Goal: Register for event/course

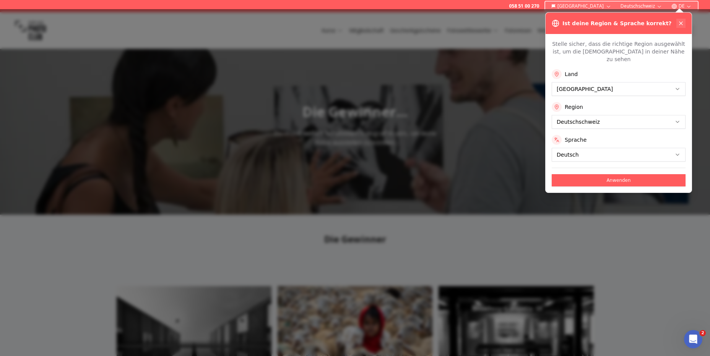
click at [682, 21] on icon at bounding box center [681, 23] width 6 height 6
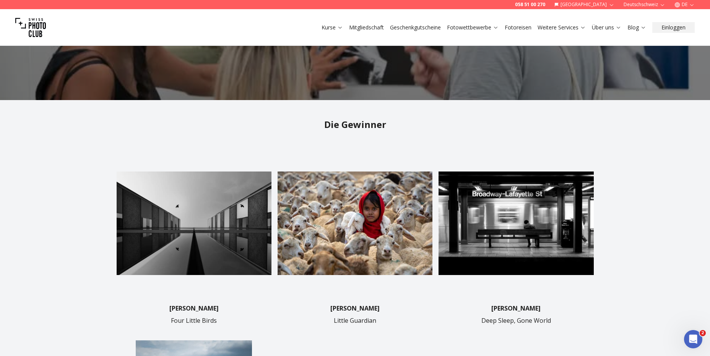
scroll to position [153, 0]
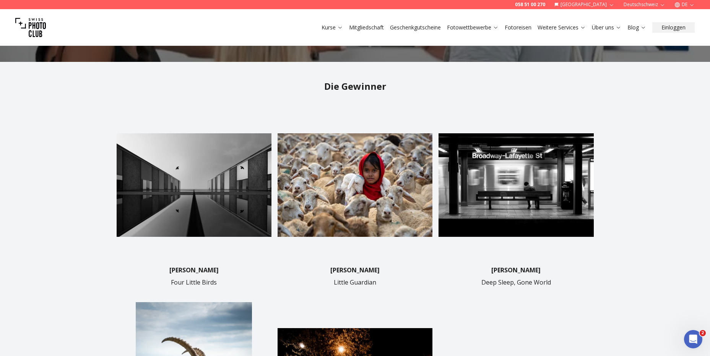
click at [223, 180] on img at bounding box center [194, 185] width 155 height 155
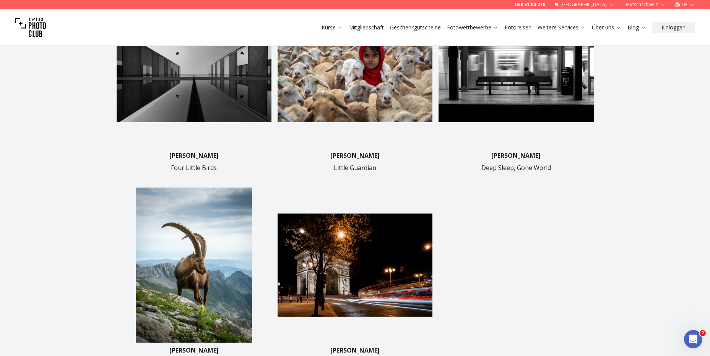
scroll to position [0, 0]
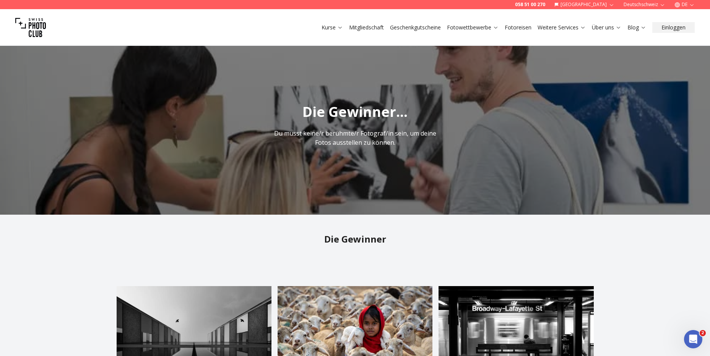
click at [384, 120] on h1 "Die Gewinner..." at bounding box center [355, 111] width 710 height 15
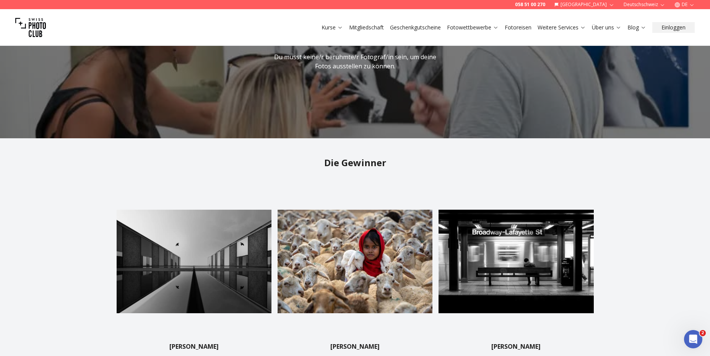
scroll to position [115, 0]
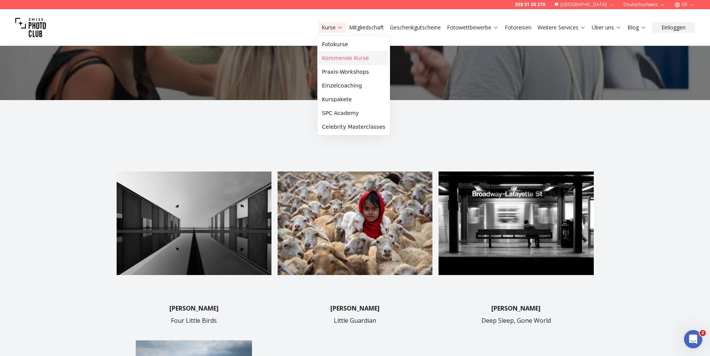
click at [337, 57] on link "Kommende Kurse" at bounding box center [354, 58] width 70 height 14
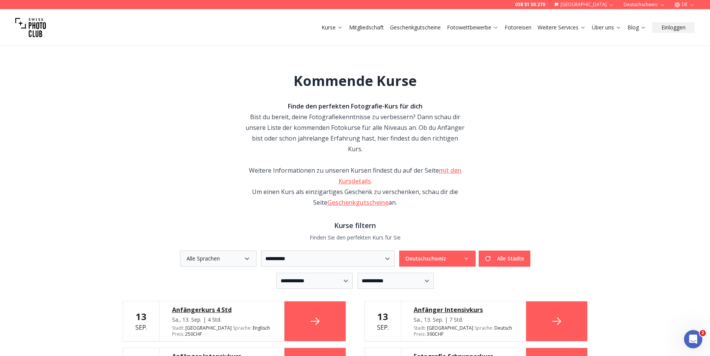
scroll to position [76, 0]
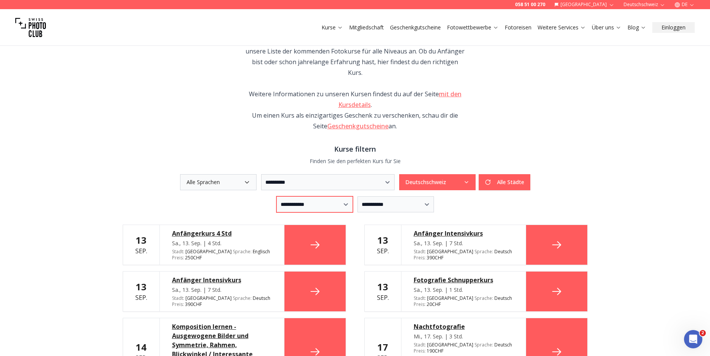
click at [346, 197] on select "**********" at bounding box center [315, 205] width 76 height 16
select select "*"
click at [277, 197] on select "**********" at bounding box center [315, 205] width 76 height 16
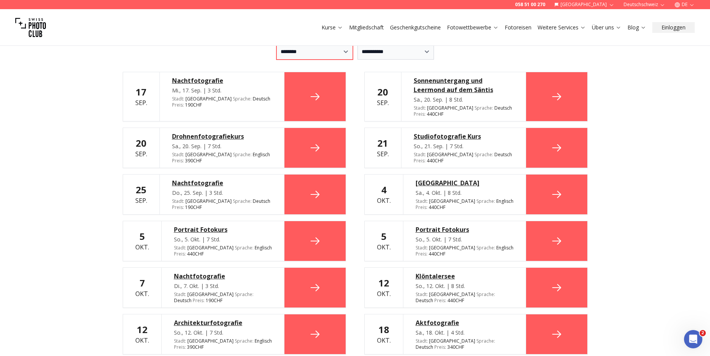
scroll to position [191, 0]
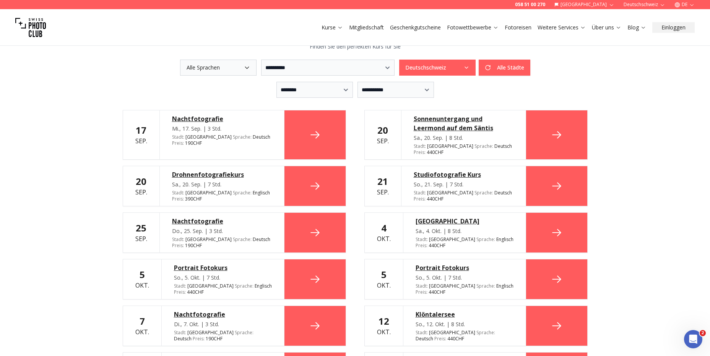
click at [462, 217] on div "[GEOGRAPHIC_DATA]" at bounding box center [465, 221] width 98 height 9
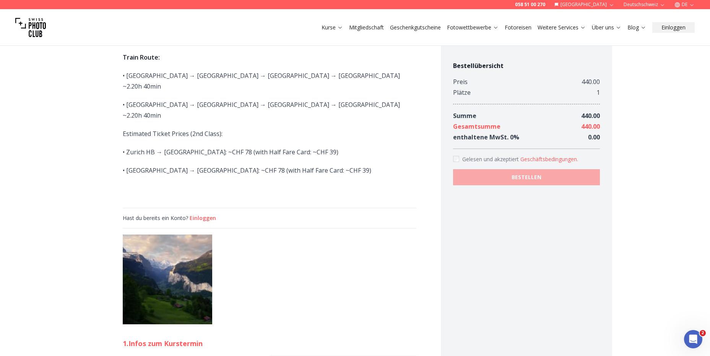
scroll to position [1033, 0]
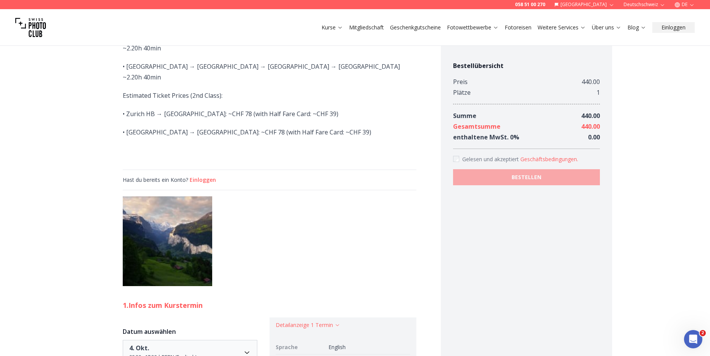
click at [358, 356] on link "[PERSON_NAME]" at bounding box center [350, 361] width 43 height 7
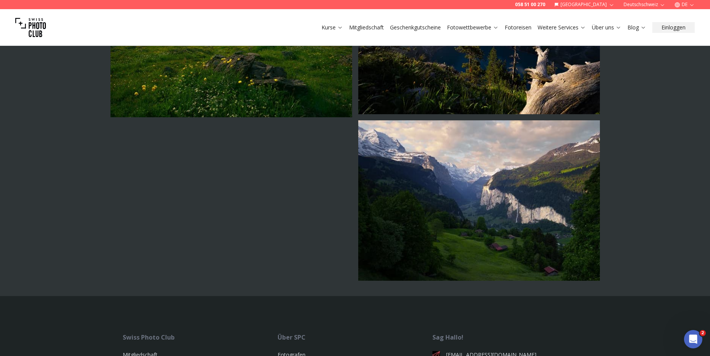
scroll to position [650, 0]
